Goal: Navigation & Orientation: Find specific page/section

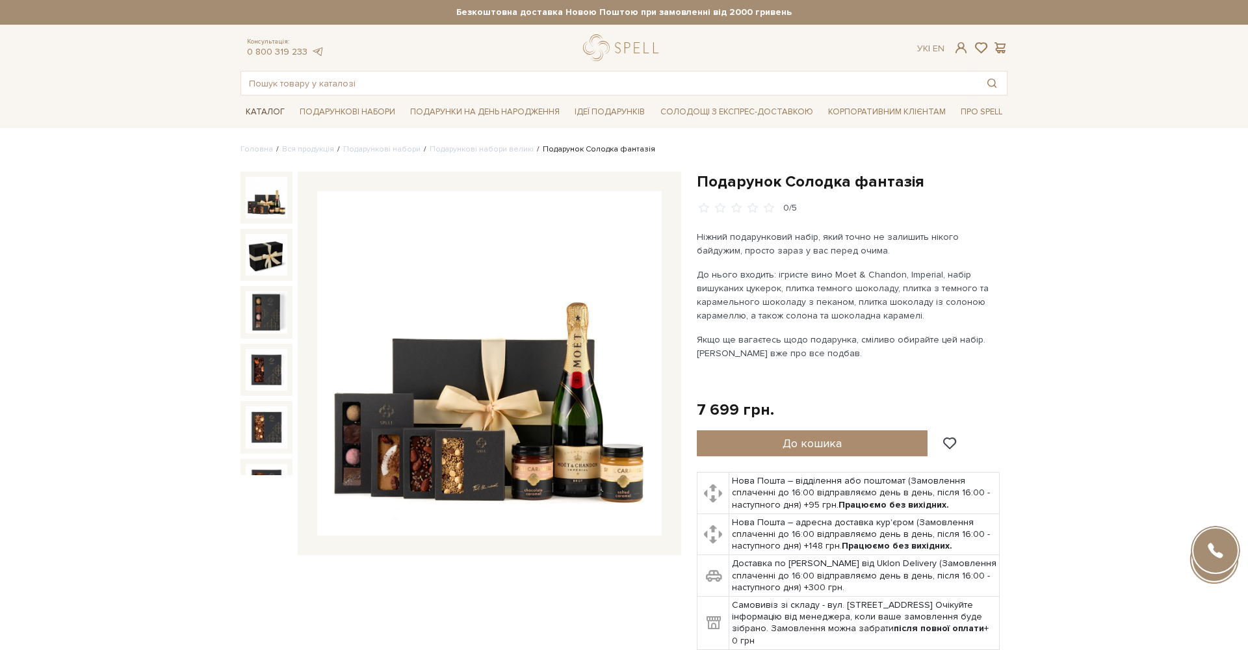
click at [271, 111] on span "Каталог" at bounding box center [265, 112] width 49 height 20
click at [301, 149] on link "Вся продукція" at bounding box center [308, 149] width 52 height 10
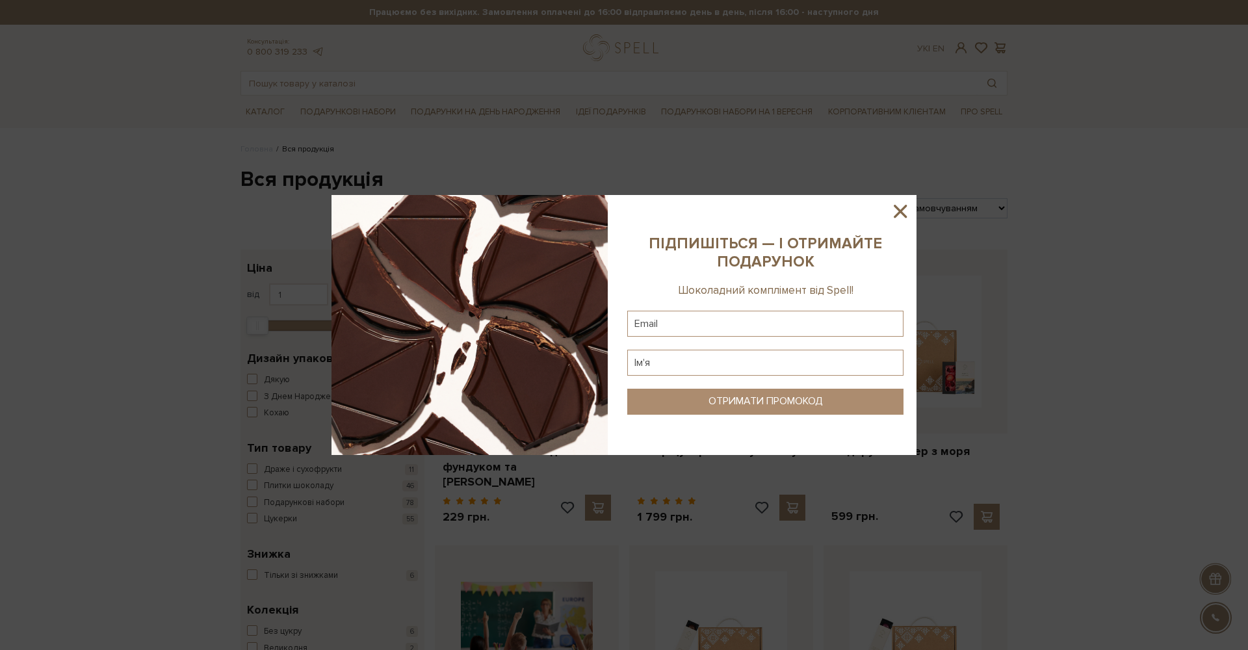
click at [900, 211] on icon at bounding box center [900, 211] width 13 height 13
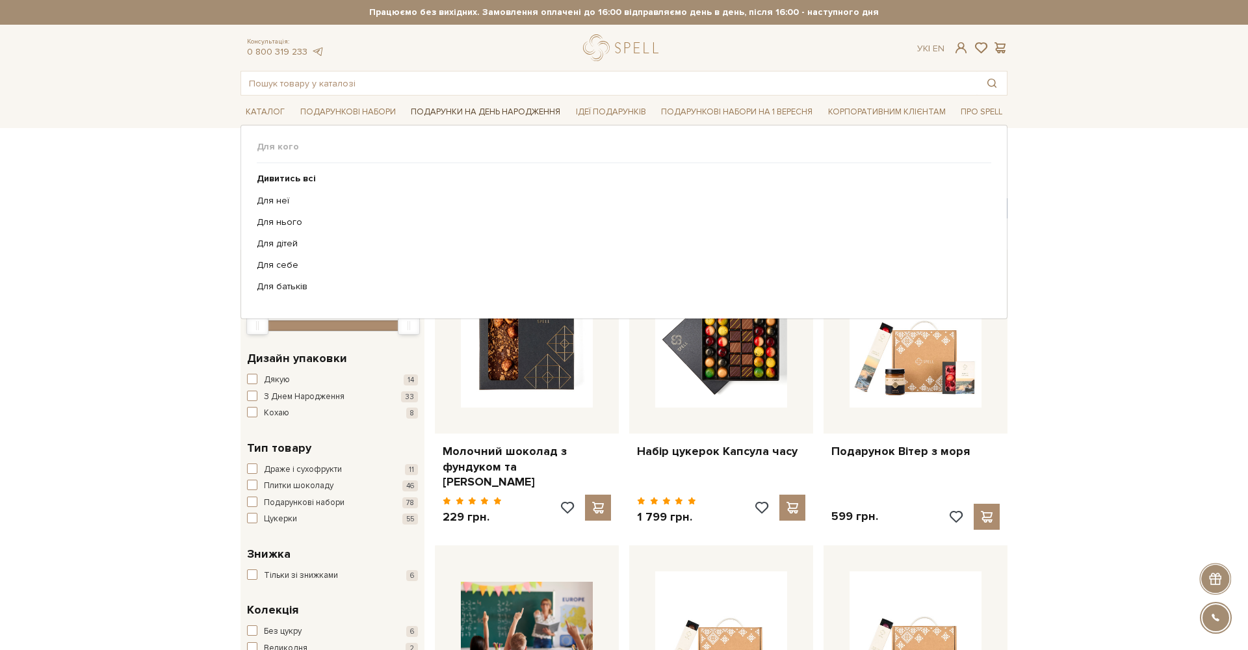
click at [504, 112] on link "Подарунки на День народження" at bounding box center [486, 112] width 160 height 20
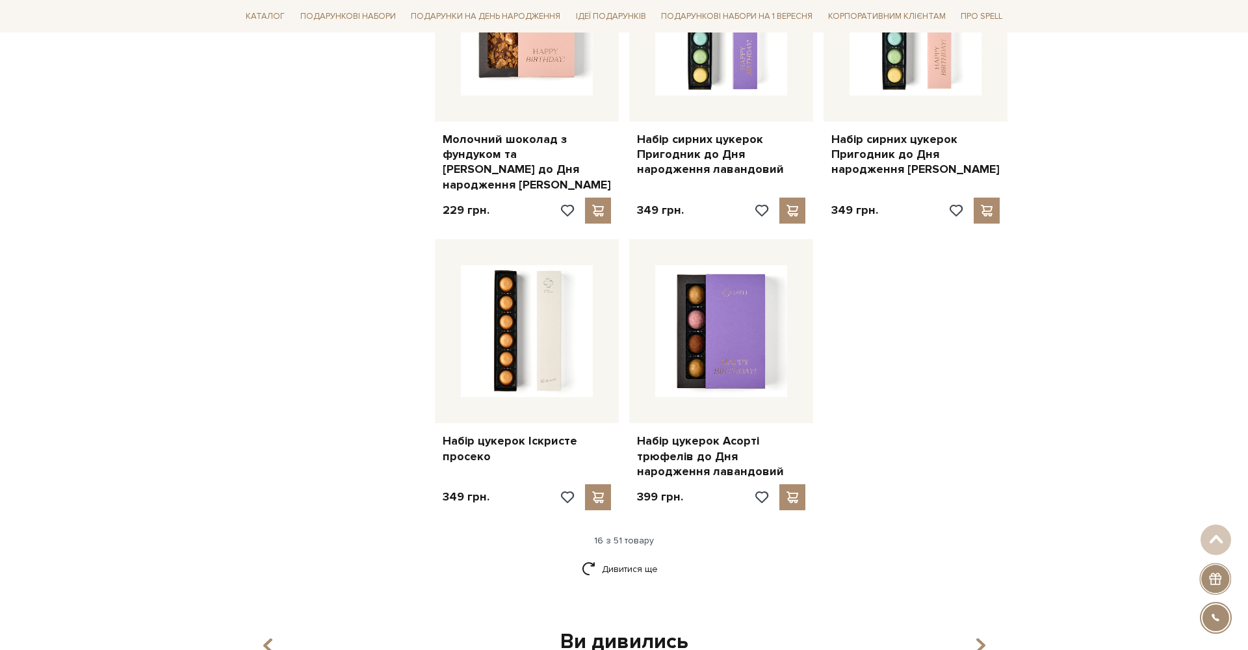
scroll to position [1522, 0]
click at [620, 556] on link "Дивитися ще" at bounding box center [624, 567] width 85 height 23
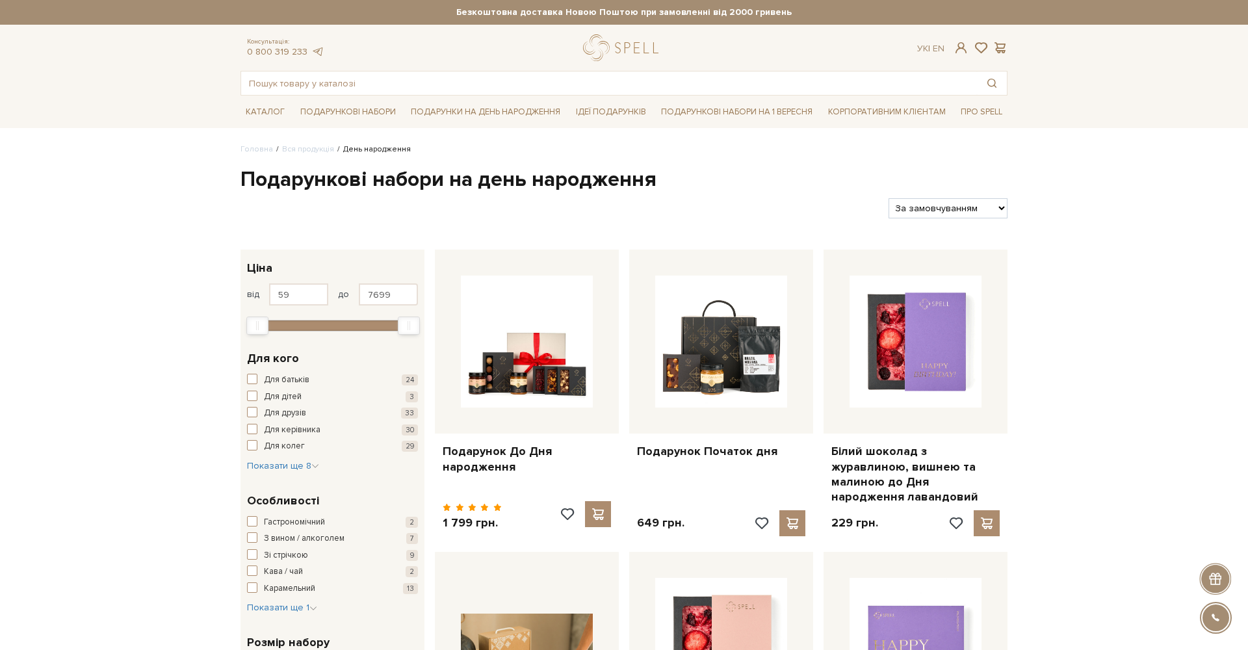
scroll to position [0, 0]
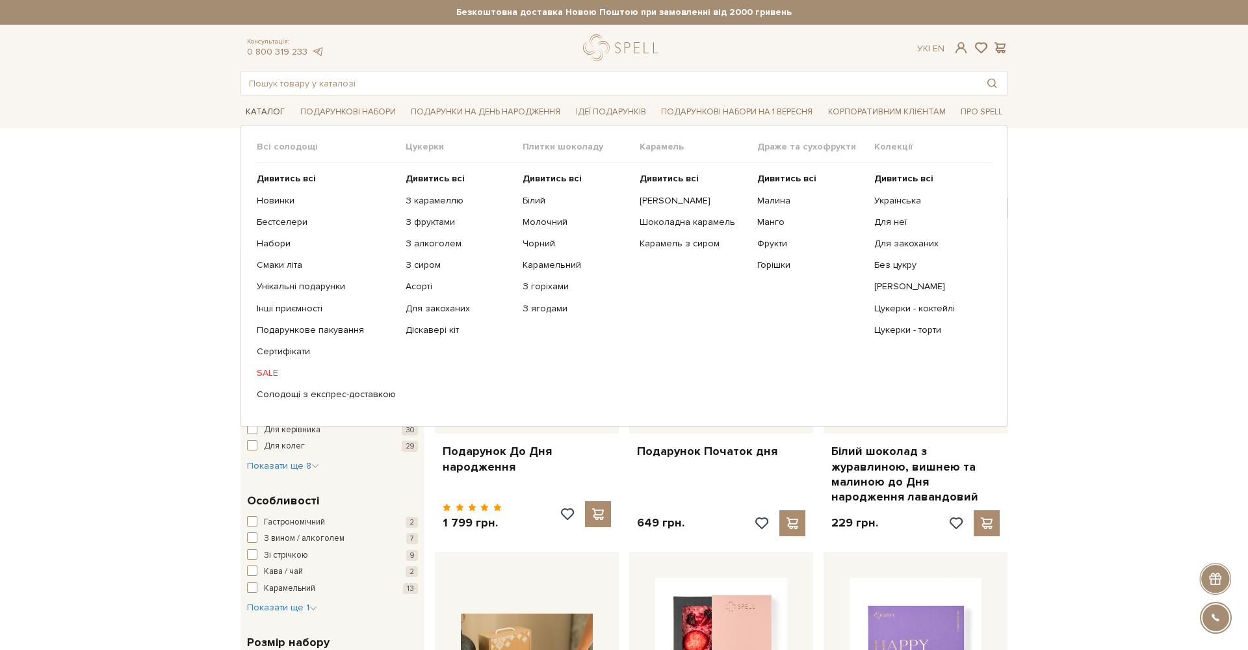
click at [271, 114] on link "Каталог" at bounding box center [265, 112] width 49 height 20
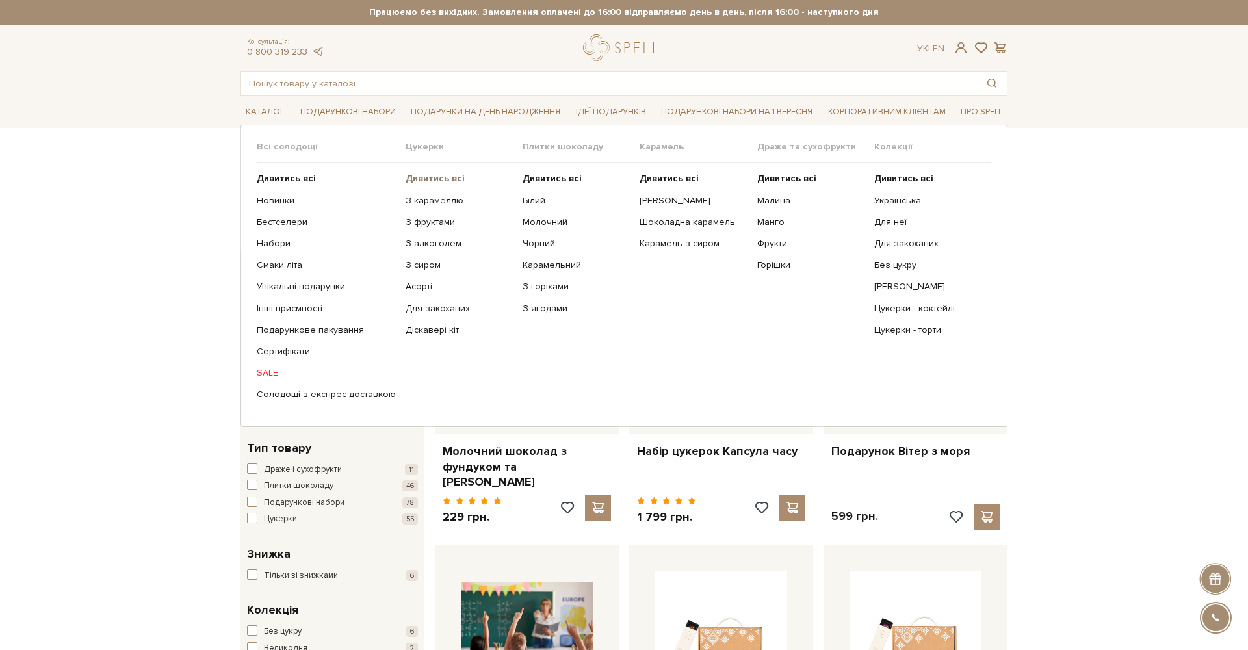
click at [425, 181] on b "Дивитись всі" at bounding box center [435, 178] width 59 height 11
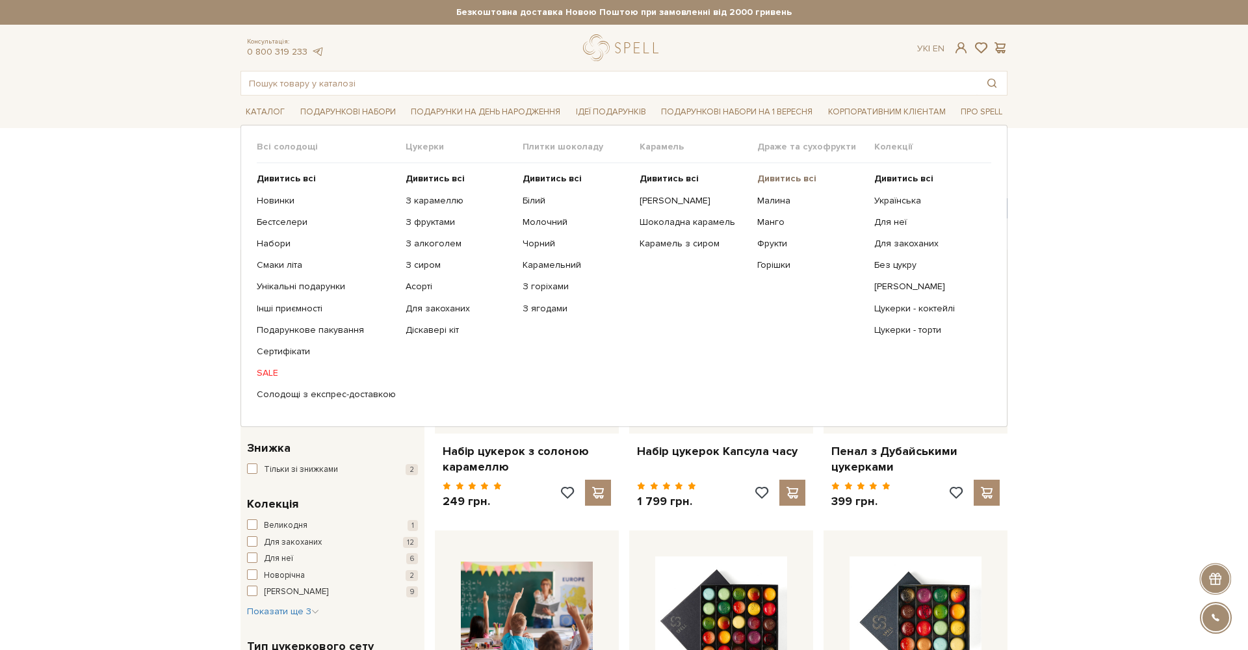
click at [775, 177] on b "Дивитись всі" at bounding box center [786, 178] width 59 height 11
